Goal: Task Accomplishment & Management: Manage account settings

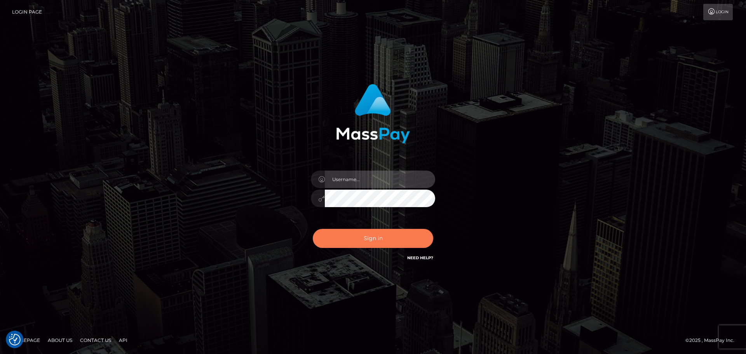
type input "[PERSON_NAME].rollacan"
click at [392, 240] on button "Sign in" at bounding box center [373, 238] width 120 height 19
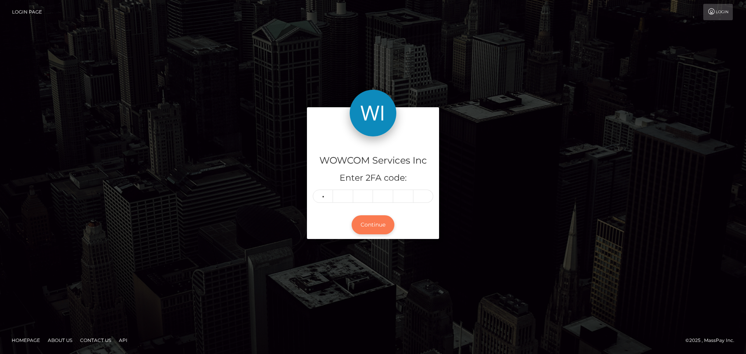
type input "6"
type input "4"
type input "6"
type input "9"
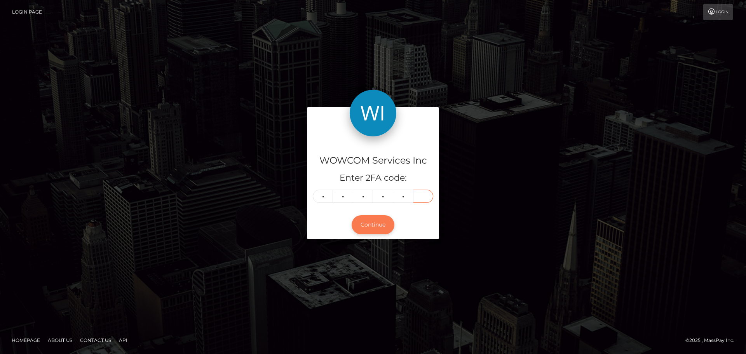
type input "8"
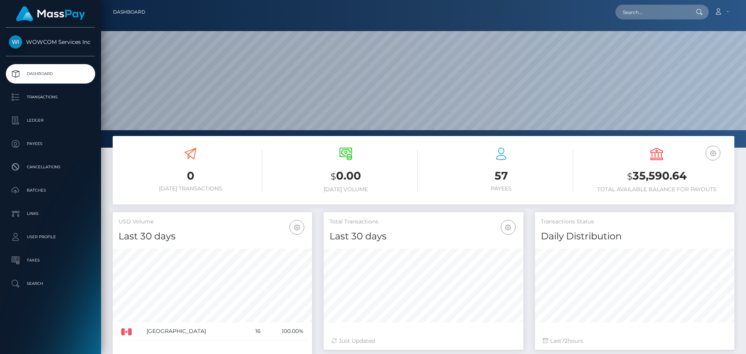
scroll to position [138, 200]
click at [678, 174] on h3 "$ 35,590.64" at bounding box center [657, 176] width 144 height 16
copy h3 "35,590.64"
click at [724, 6] on link "Account" at bounding box center [721, 12] width 23 height 16
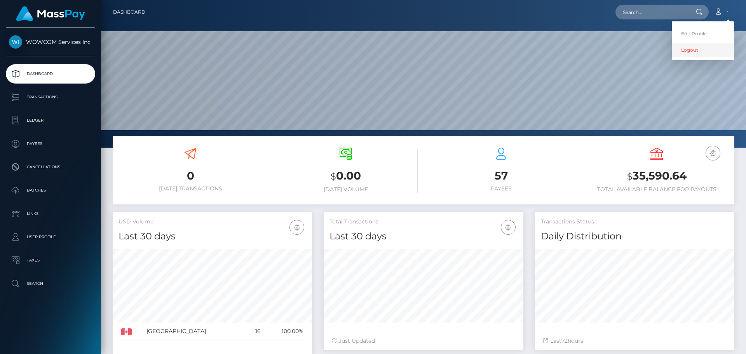
click at [700, 49] on link "Logout" at bounding box center [703, 50] width 62 height 14
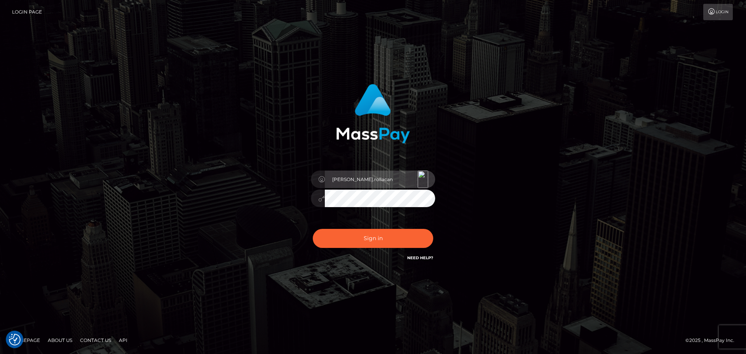
click at [372, 176] on input "Victor.rollacan" at bounding box center [380, 179] width 110 height 17
type input "Victor.wowcan2"
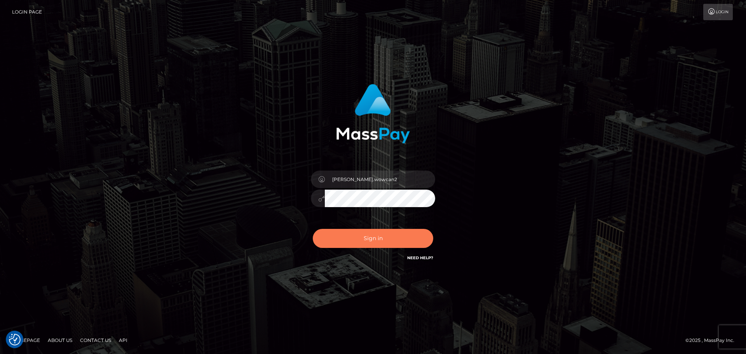
click at [398, 237] on button "Sign in" at bounding box center [373, 238] width 120 height 19
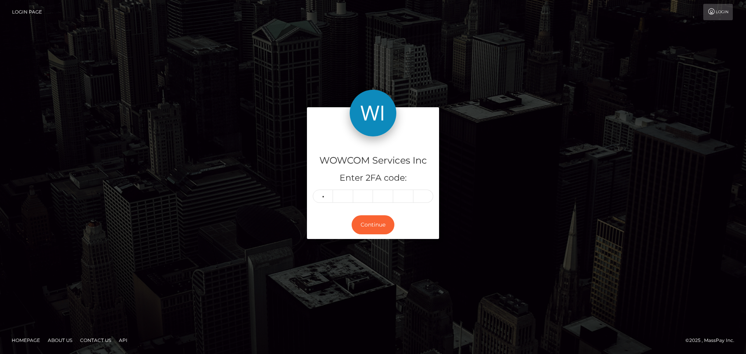
type input "9"
type input "6"
type input "0"
type input "9"
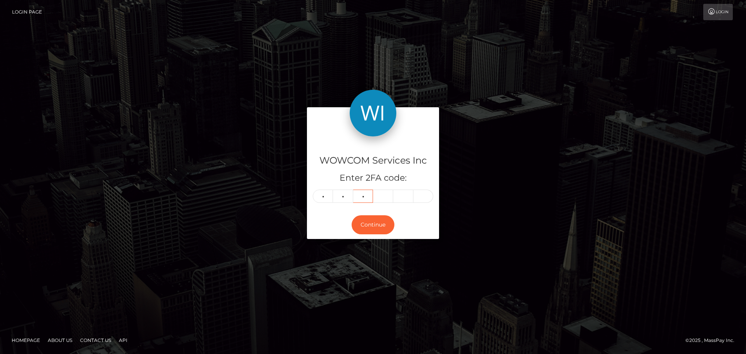
type input "6"
type input "7"
type input "4"
type input "9"
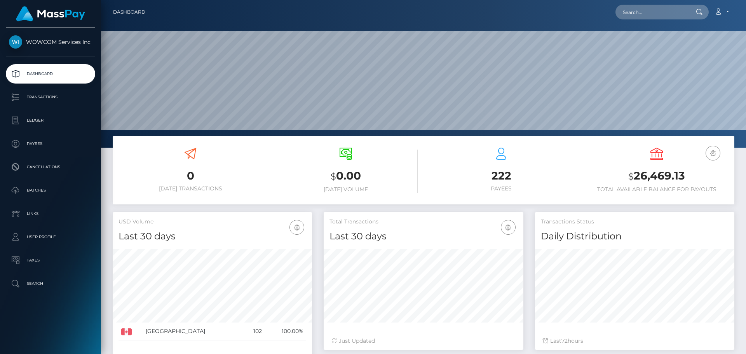
scroll to position [138, 200]
click at [666, 177] on h3 "$ 26,469.13" at bounding box center [657, 176] width 144 height 16
copy h3 "26,469.13"
